Goal: Find specific page/section: Find specific page/section

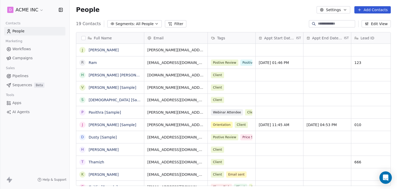
scroll to position [162, 323]
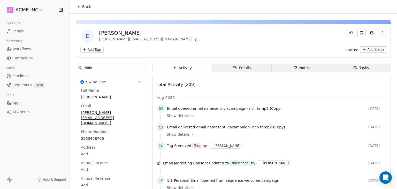
scroll to position [52, 0]
